Goal: Check status: Check status

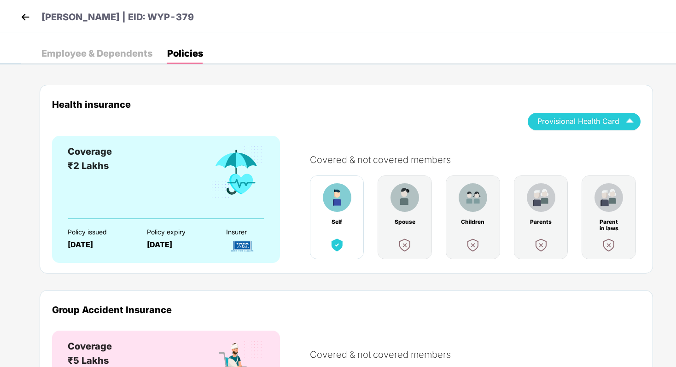
click at [26, 14] on img at bounding box center [25, 17] width 14 height 14
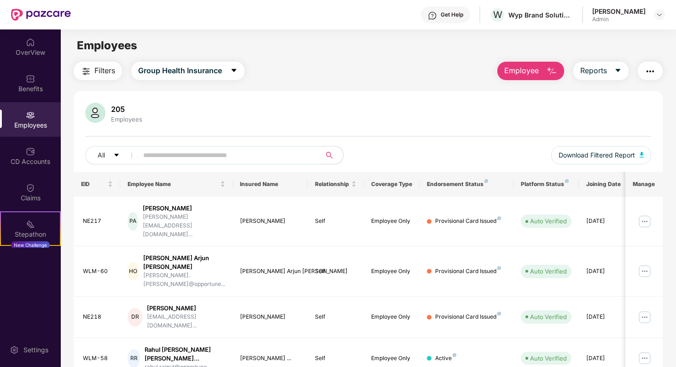
click at [175, 160] on input "text" at bounding box center [225, 155] width 165 height 14
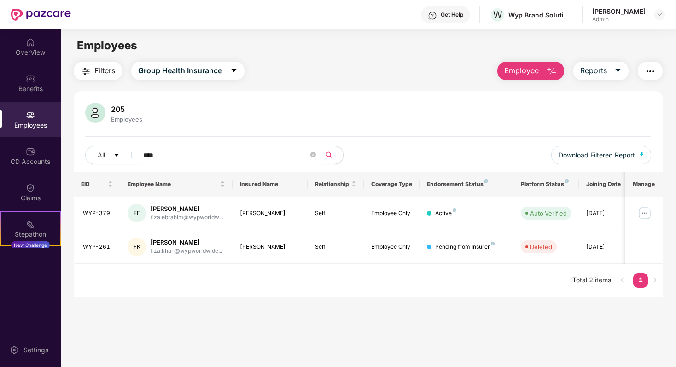
type input "****"
click at [100, 218] on td "WYP-379" at bounding box center [97, 214] width 47 height 34
click at [367, 215] on img at bounding box center [644, 213] width 15 height 15
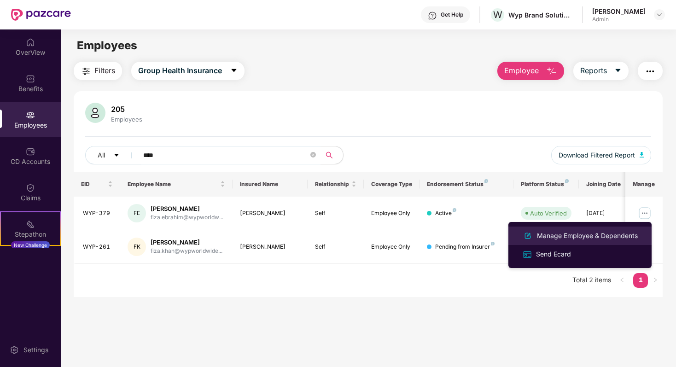
click at [367, 237] on div "Manage Employee & Dependents" at bounding box center [587, 236] width 105 height 10
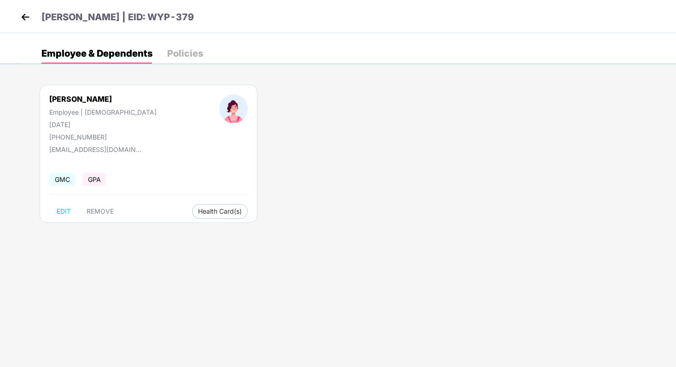
click at [341, 134] on div "[PERSON_NAME] Employee | [DEMOGRAPHIC_DATA] [DATE] [PHONE_NUMBER] [EMAIL_ADDRES…" at bounding box center [348, 158] width 655 height 175
click at [24, 17] on img at bounding box center [25, 17] width 14 height 14
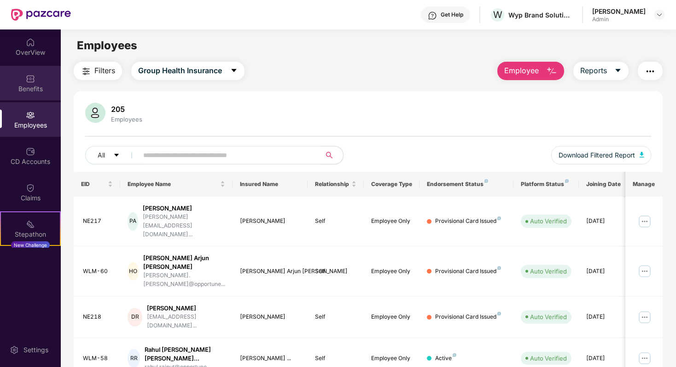
click at [29, 87] on div "Benefits" at bounding box center [30, 88] width 61 height 9
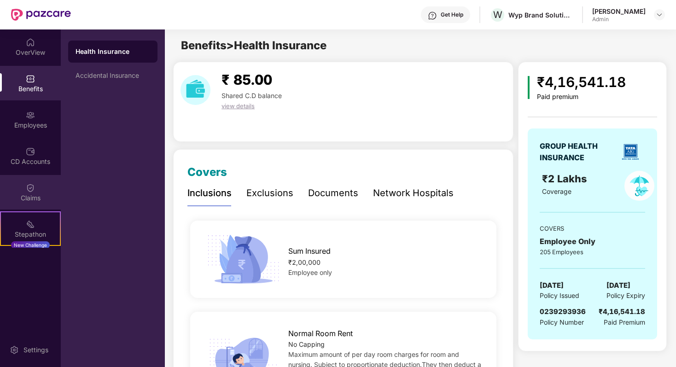
click at [30, 195] on div "Claims" at bounding box center [30, 197] width 61 height 9
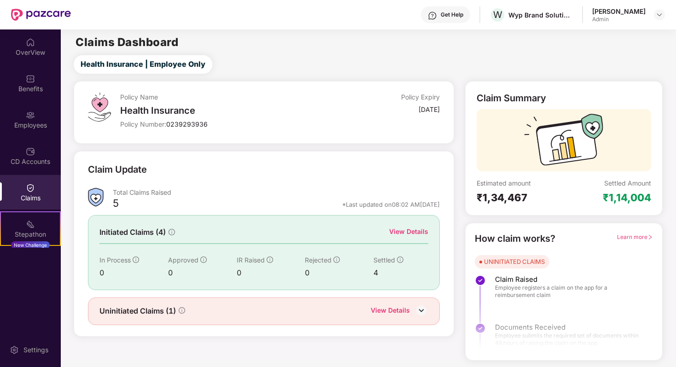
click at [367, 229] on div "View Details" at bounding box center [408, 232] width 39 height 10
